Goal: Information Seeking & Learning: Learn about a topic

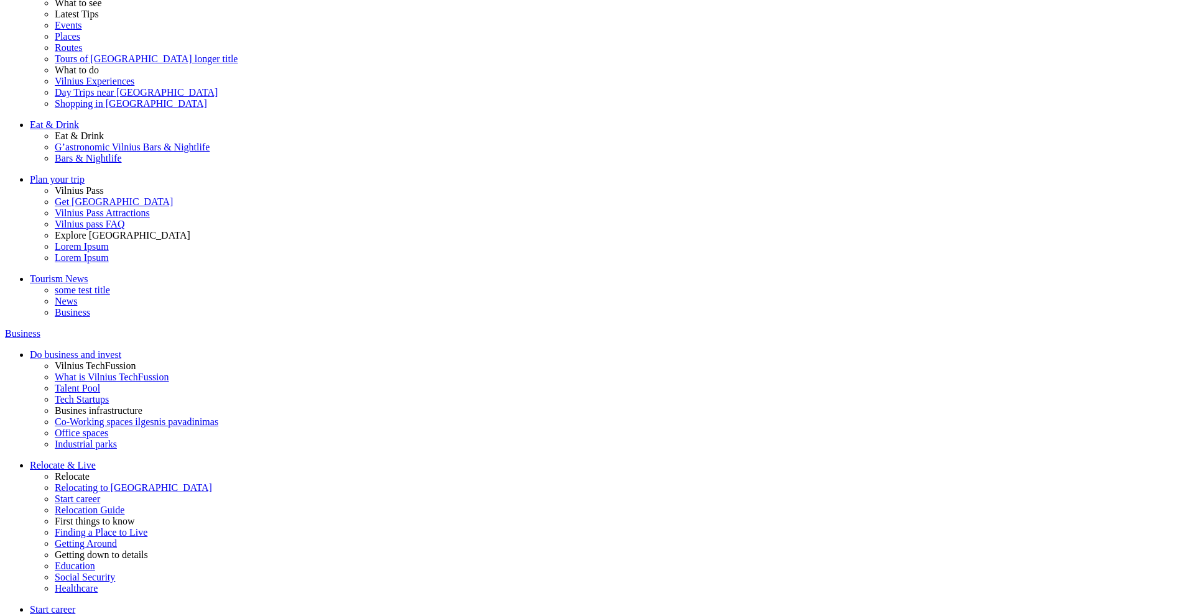
scroll to position [522, 0]
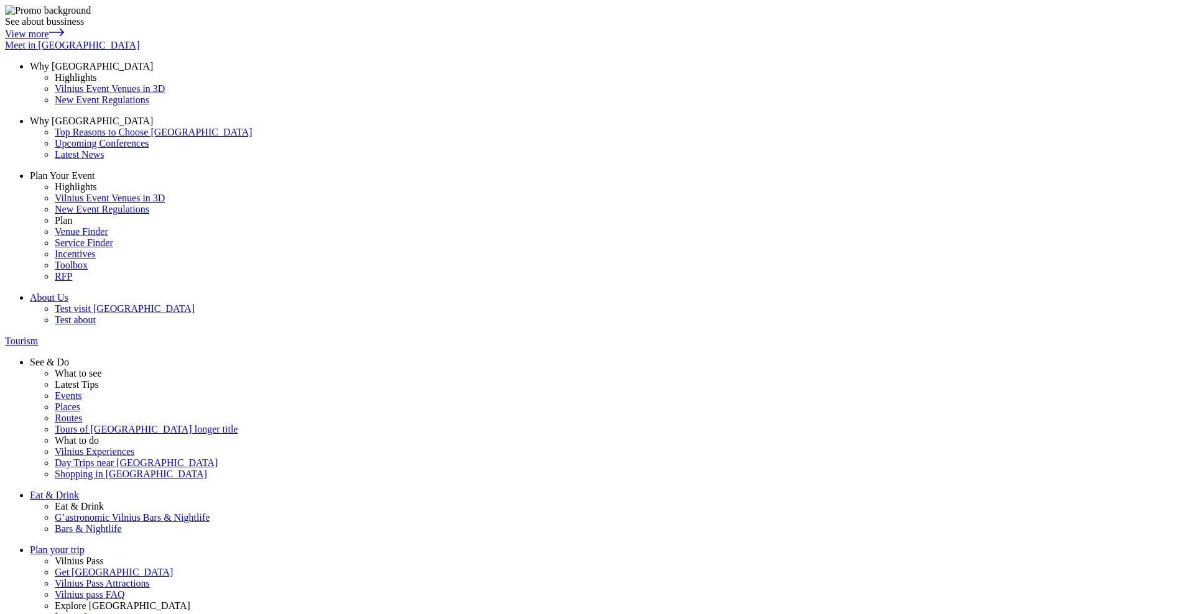
click at [0, 0] on span "My pet" at bounding box center [0, 0] width 0 height 0
click at [0, 0] on input "My pet" at bounding box center [0, 0] width 0 height 0
